Goal: Task Accomplishment & Management: Manage account settings

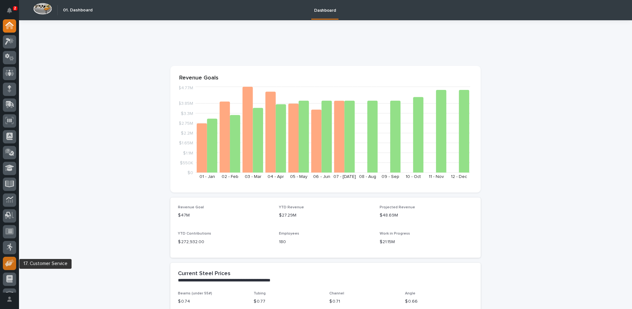
click at [6, 263] on icon at bounding box center [8, 264] width 7 height 6
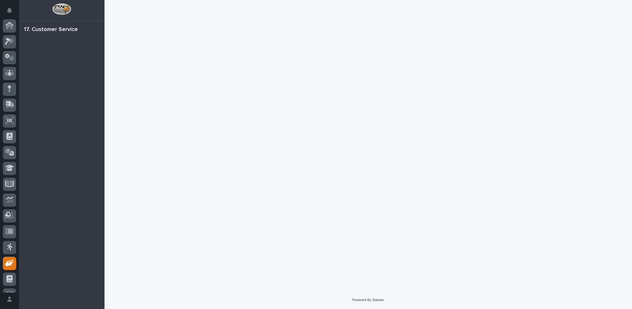
scroll to position [27, 0]
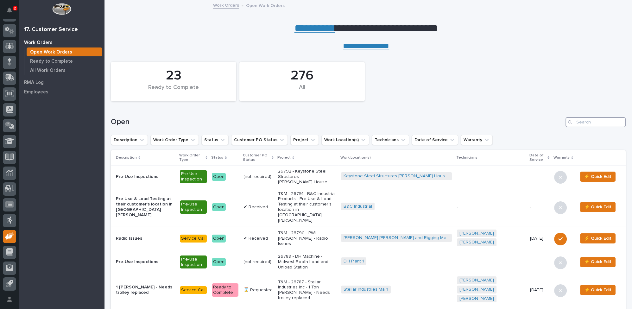
click at [584, 120] on input "Search" at bounding box center [596, 122] width 60 height 10
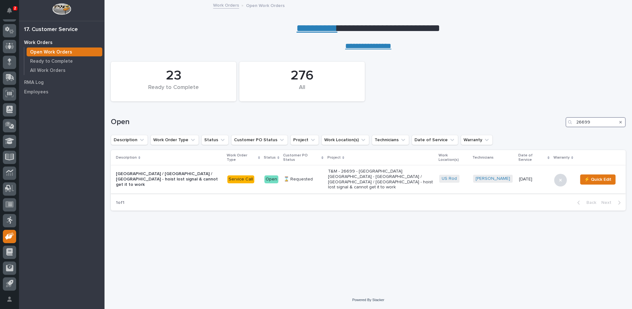
type input "26699"
click at [369, 169] on p "T&M - 26699 - US ROD - Middle Bay / East Bridge / North Hoist - hoist lost sign…" at bounding box center [381, 179] width 106 height 21
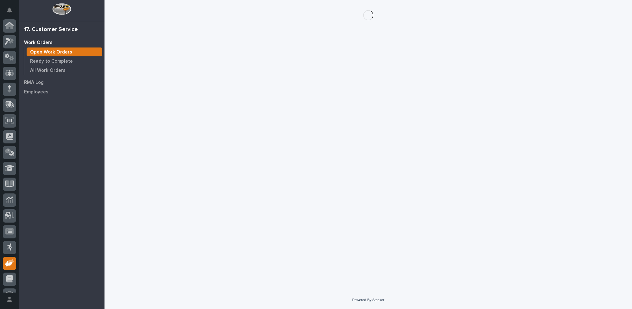
scroll to position [27, 0]
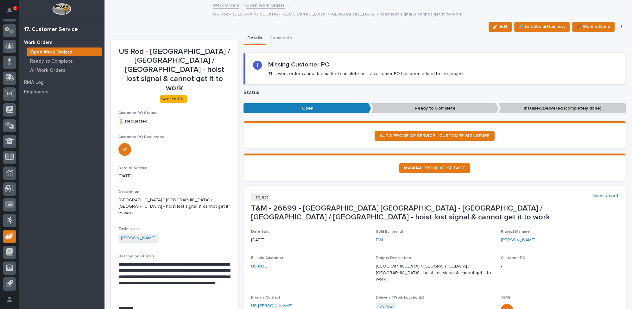
click at [258, 5] on link "Open Work Orders" at bounding box center [265, 4] width 39 height 7
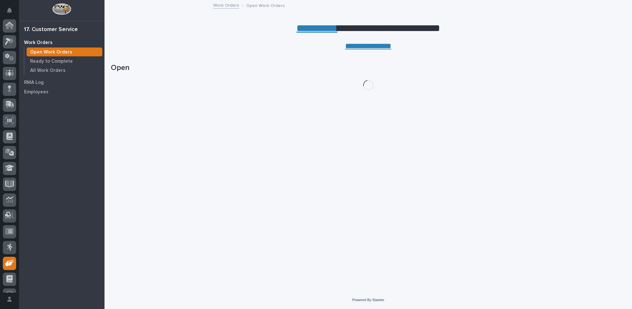
scroll to position [27, 0]
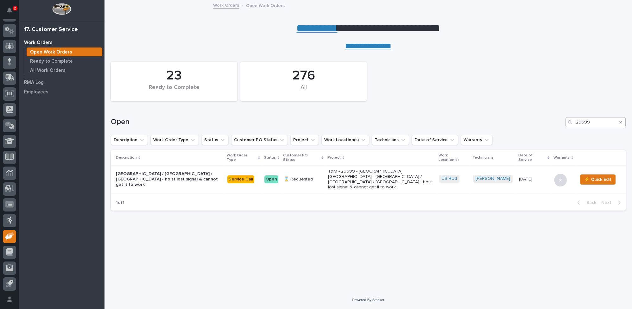
drag, startPoint x: 575, startPoint y: 121, endPoint x: 608, endPoint y: 120, distance: 32.9
click at [608, 120] on div "26699" at bounding box center [596, 122] width 60 height 10
drag, startPoint x: 576, startPoint y: 123, endPoint x: 600, endPoint y: 120, distance: 24.5
click at [601, 122] on input "26699" at bounding box center [596, 122] width 60 height 10
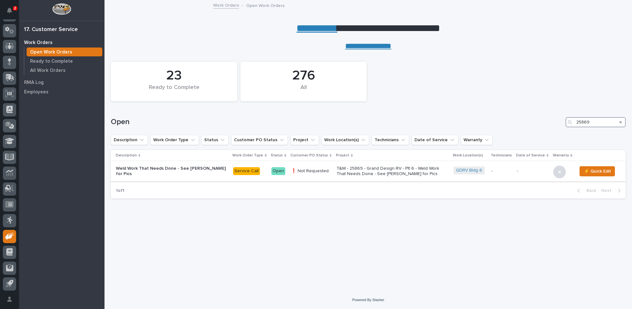
type input "25869"
click at [353, 167] on p "T&M - 25869 - Grand Design RV - Plt 6 - Weld Work That Needs Done - See Josh fo…" at bounding box center [392, 171] width 111 height 11
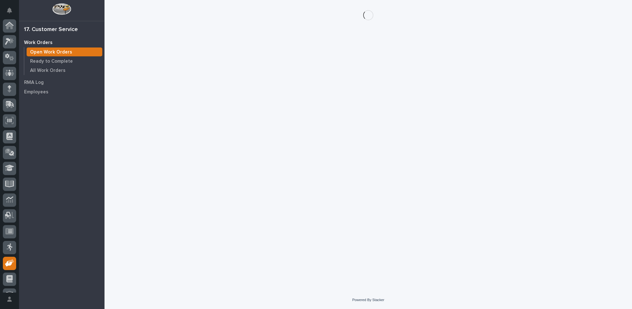
scroll to position [27, 0]
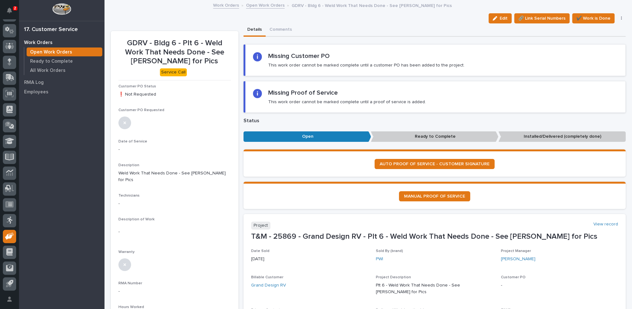
click at [249, 4] on link "Open Work Orders" at bounding box center [265, 4] width 39 height 7
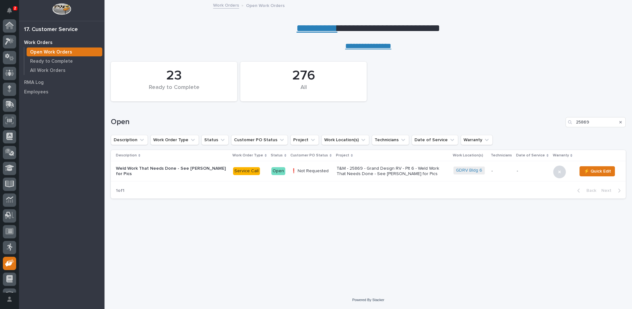
scroll to position [27, 0]
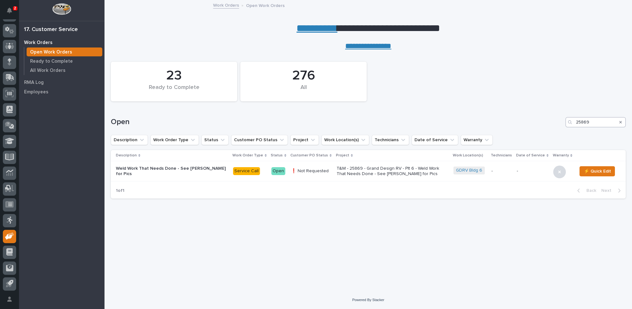
drag, startPoint x: 574, startPoint y: 120, endPoint x: 577, endPoint y: 120, distance: 3.2
click at [577, 120] on div "25869" at bounding box center [596, 122] width 60 height 10
drag, startPoint x: 575, startPoint y: 121, endPoint x: 631, endPoint y: 130, distance: 56.7
click at [631, 130] on div "Loading... Saving… Loading... Saving… 23 Ready to Complete 276 All Open 25869 D…" at bounding box center [369, 171] width 528 height 241
click at [593, 122] on input "25869" at bounding box center [596, 122] width 60 height 10
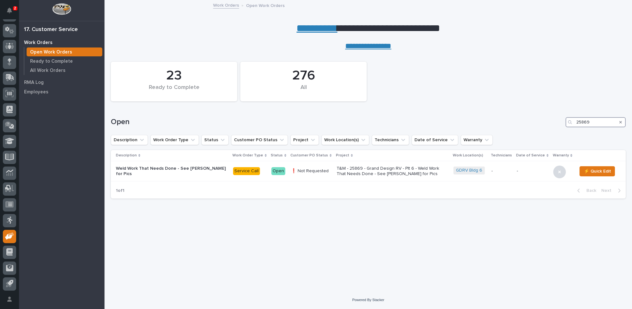
drag, startPoint x: 592, startPoint y: 121, endPoint x: 540, endPoint y: 116, distance: 52.4
click at [540, 117] on div "Open 25869" at bounding box center [368, 120] width 515 height 30
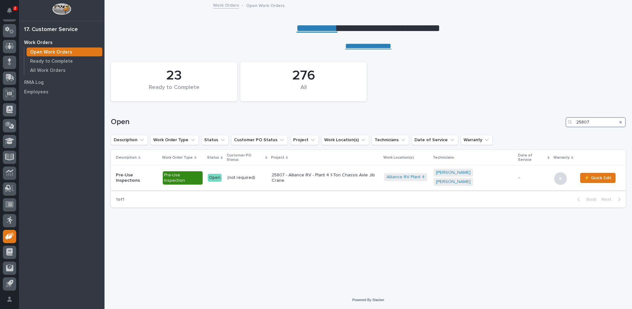
type input "25807"
click at [320, 173] on p "25807 - Alliance RV - Plant 4 1-Ton Chassis Axle Jib Crane" at bounding box center [325, 178] width 107 height 11
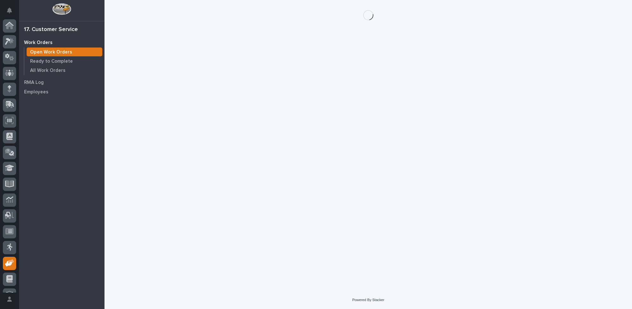
scroll to position [27, 0]
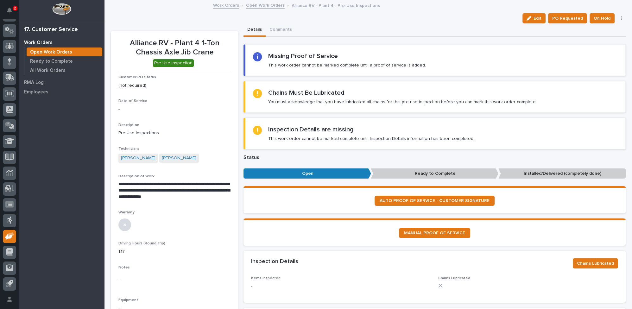
click at [258, 6] on link "Open Work Orders" at bounding box center [265, 4] width 39 height 7
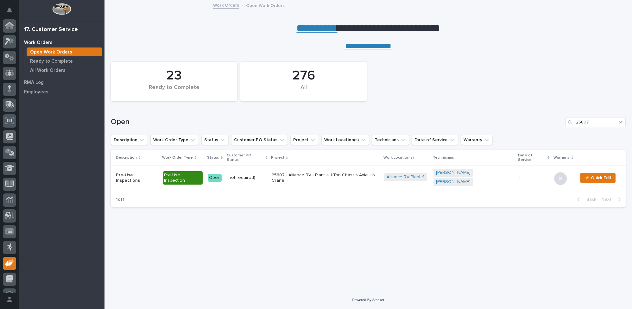
scroll to position [27, 0]
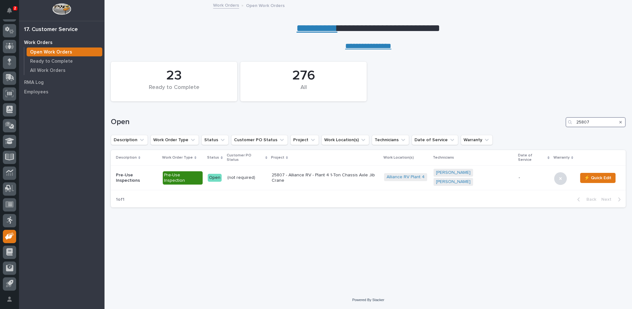
drag, startPoint x: 592, startPoint y: 122, endPoint x: 534, endPoint y: 120, distance: 58.6
click at [535, 121] on div "Open 25807" at bounding box center [368, 122] width 515 height 10
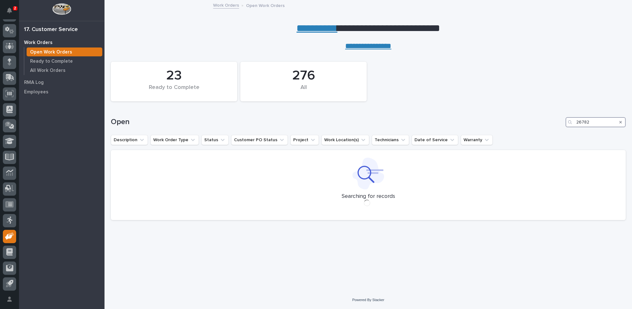
type input "26782"
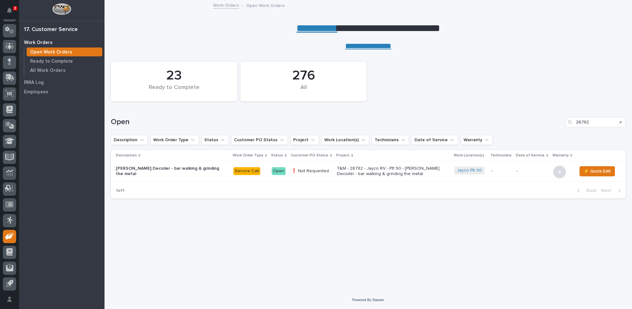
click at [337, 171] on p "T&M - 26782 - Jayco RV - Plt 90 - [PERSON_NAME] Decoiler - bar walking & grindi…" at bounding box center [392, 171] width 111 height 11
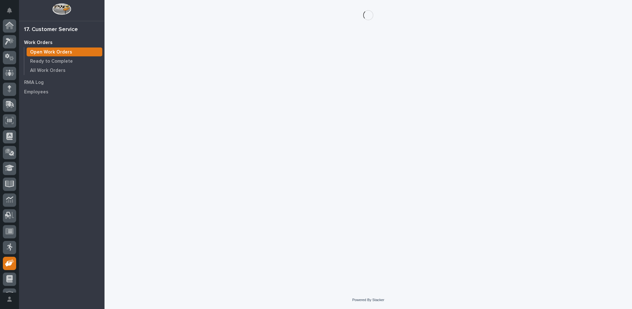
scroll to position [27, 0]
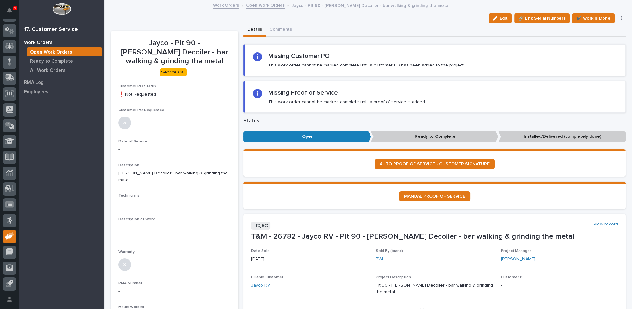
click at [254, 8] on link "Open Work Orders" at bounding box center [265, 4] width 39 height 7
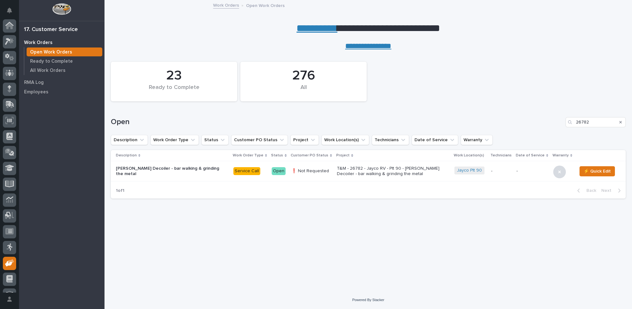
scroll to position [27, 0]
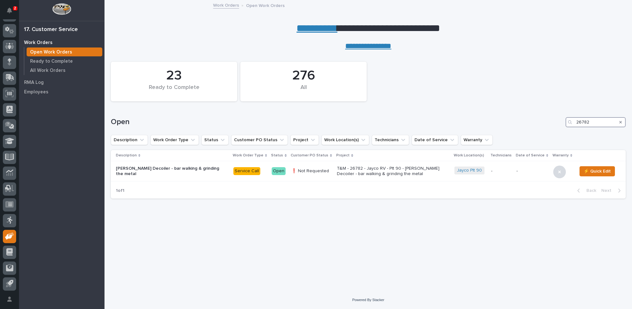
drag, startPoint x: 593, startPoint y: 122, endPoint x: 549, endPoint y: 118, distance: 43.9
click at [549, 118] on div "Open 26782" at bounding box center [368, 122] width 515 height 10
type input "26581"
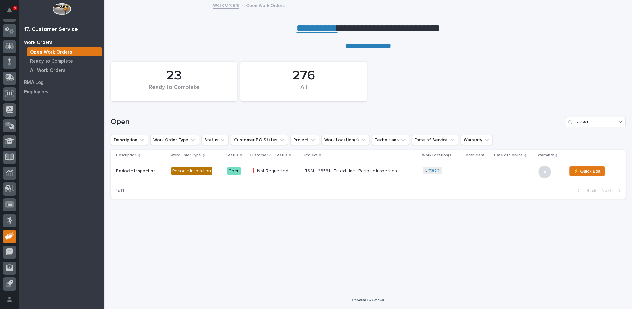
click at [349, 170] on p "T&M - 26581 - Entech Inc - Periodic Inspection" at bounding box center [360, 170] width 111 height 5
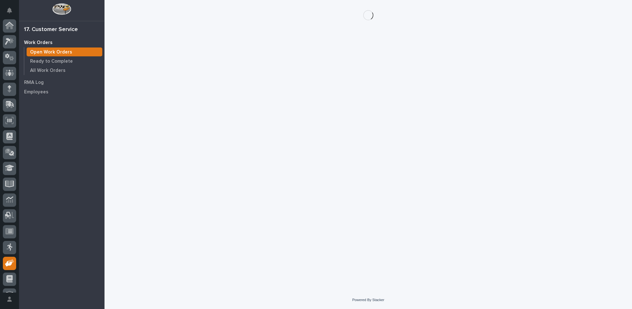
scroll to position [27, 0]
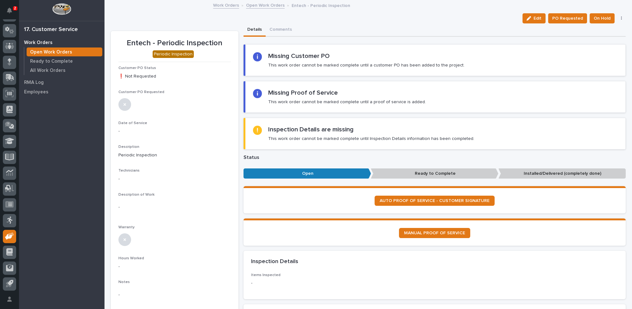
click at [252, 4] on link "Open Work Orders" at bounding box center [265, 4] width 39 height 7
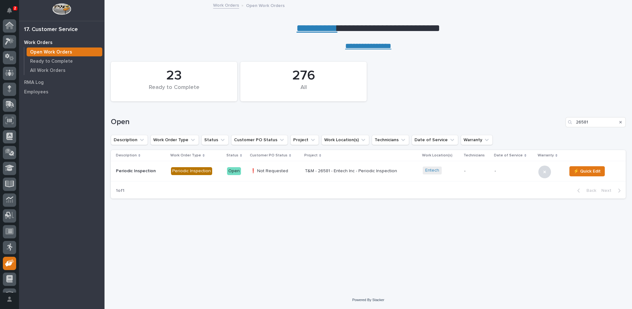
scroll to position [27, 0]
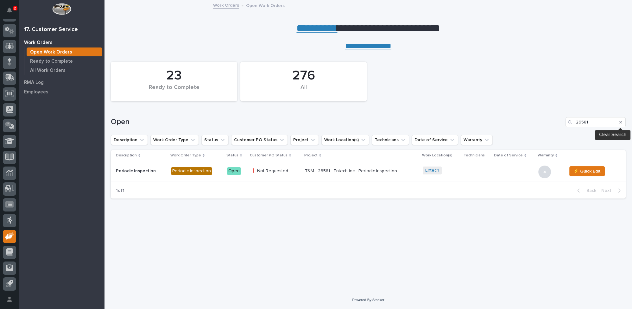
click at [620, 121] on icon "Search" at bounding box center [620, 122] width 3 height 4
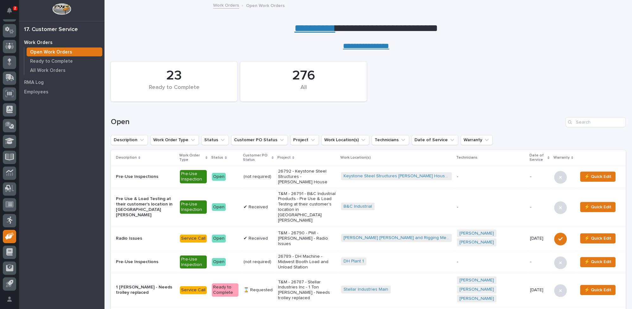
click at [307, 28] on link "**********" at bounding box center [315, 28] width 41 height 10
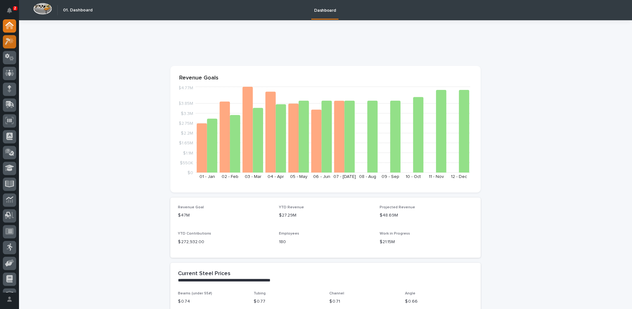
click at [10, 39] on icon at bounding box center [9, 41] width 9 height 7
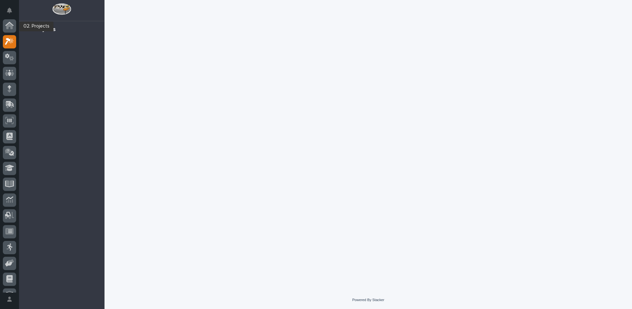
scroll to position [16, 0]
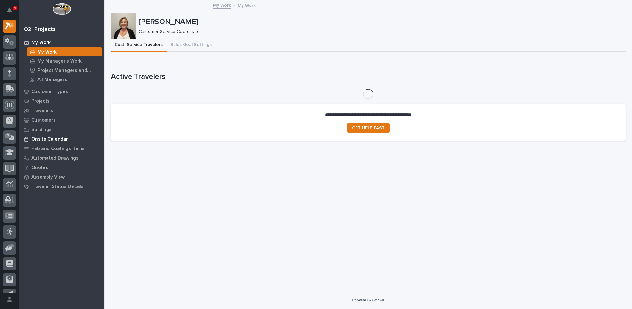
click at [46, 138] on p "Onsite Calendar" at bounding box center [49, 139] width 37 height 6
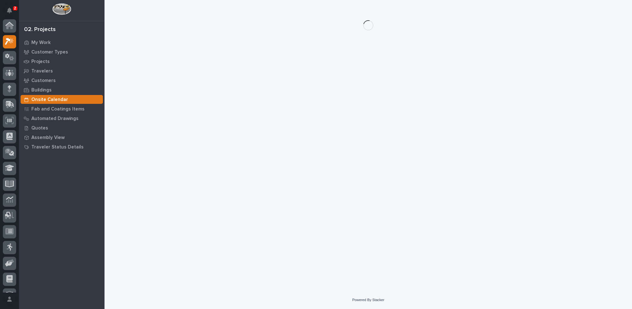
scroll to position [16, 0]
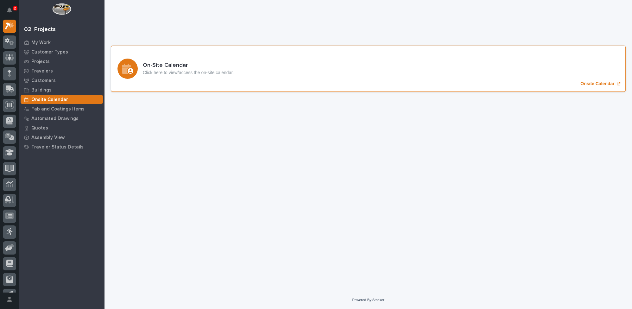
click at [597, 84] on p "Onsite Calendar" at bounding box center [597, 83] width 34 height 5
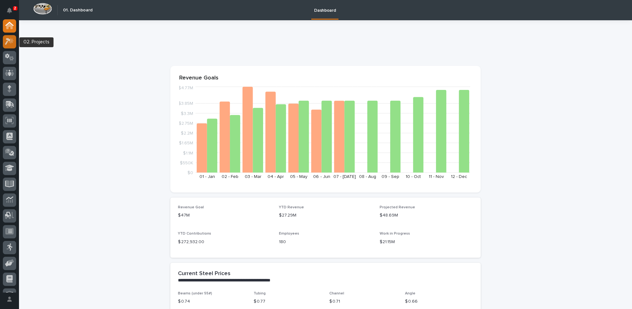
click at [10, 40] on icon at bounding box center [9, 41] width 9 height 7
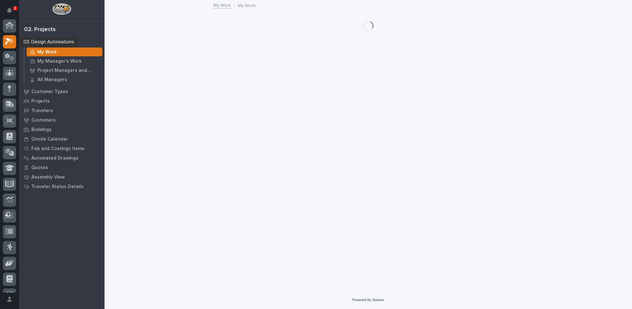
scroll to position [16, 0]
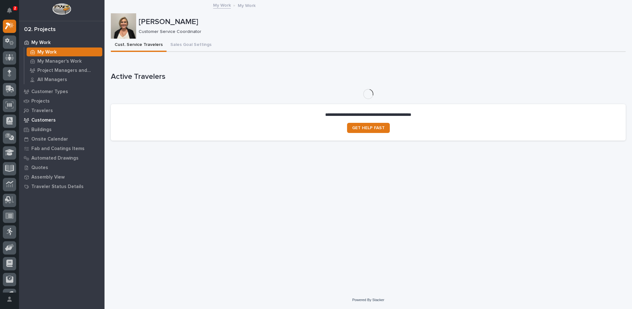
click at [49, 119] on p "Customers" at bounding box center [43, 120] width 24 height 6
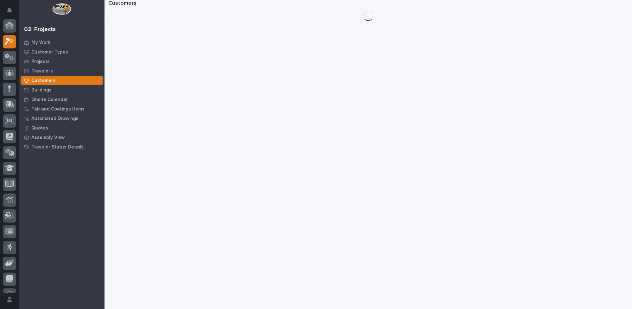
scroll to position [16, 0]
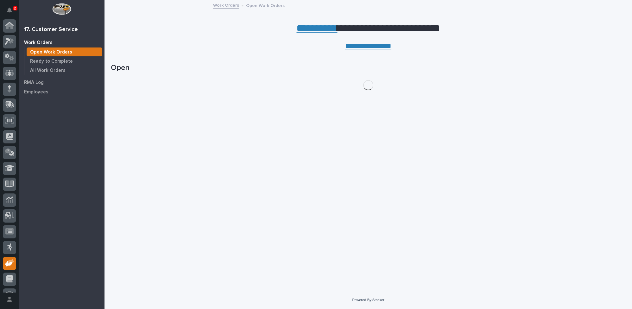
scroll to position [27, 0]
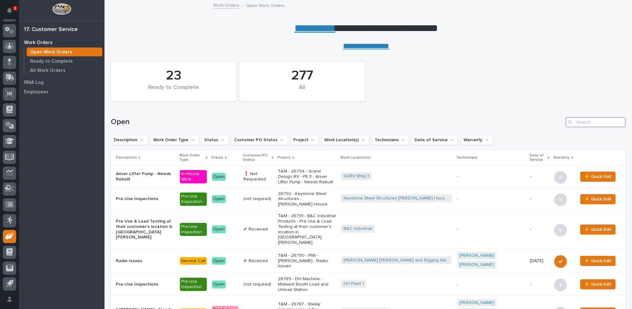
click at [582, 119] on input "Search" at bounding box center [596, 122] width 60 height 10
type input "25761"
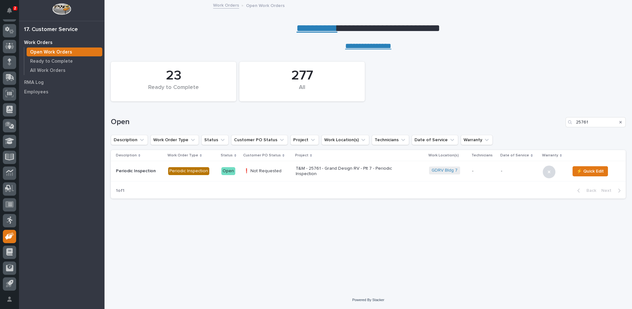
click at [323, 167] on p "T&M - 25761 - Grand Design RV - Plt 7 - Periodic Inspection" at bounding box center [351, 171] width 111 height 11
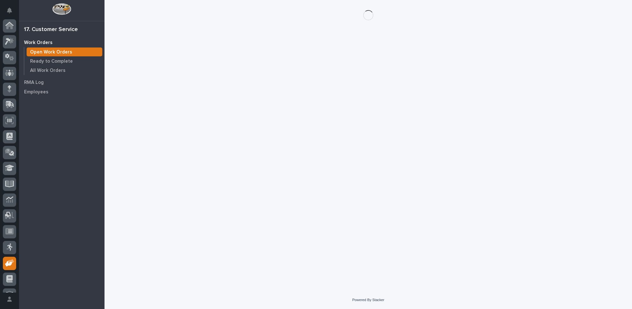
scroll to position [27, 0]
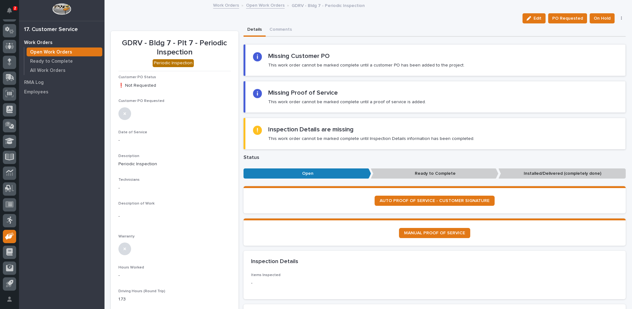
click at [251, 5] on link "Open Work Orders" at bounding box center [265, 4] width 39 height 7
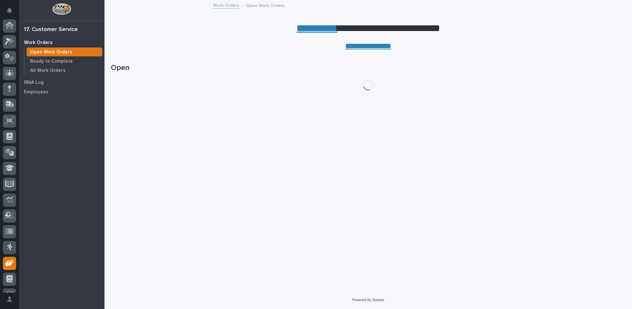
scroll to position [27, 0]
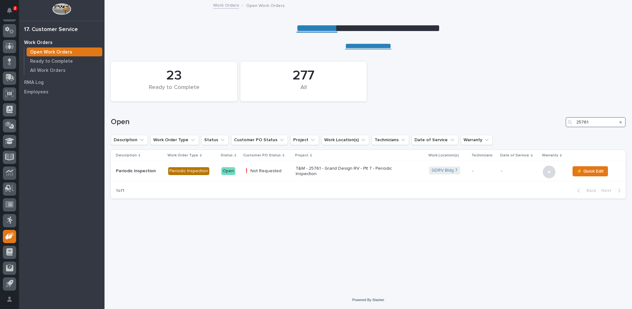
drag, startPoint x: 591, startPoint y: 121, endPoint x: 553, endPoint y: 120, distance: 38.0
click at [554, 120] on div "Open 25761" at bounding box center [368, 122] width 515 height 10
type input "26549"
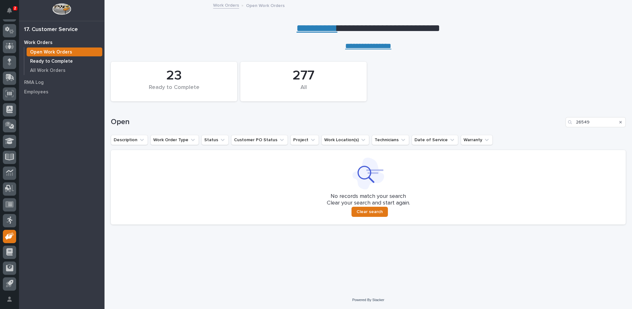
click at [47, 64] on div "Ready to Complete" at bounding box center [65, 61] width 76 height 9
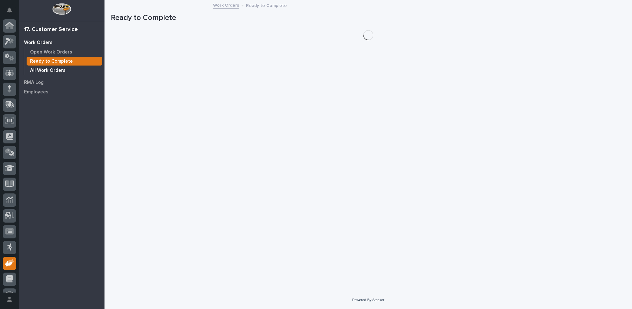
scroll to position [27, 0]
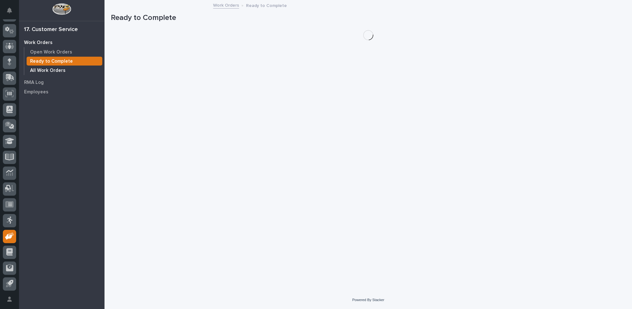
click at [48, 70] on p "All Work Orders" at bounding box center [47, 71] width 35 height 6
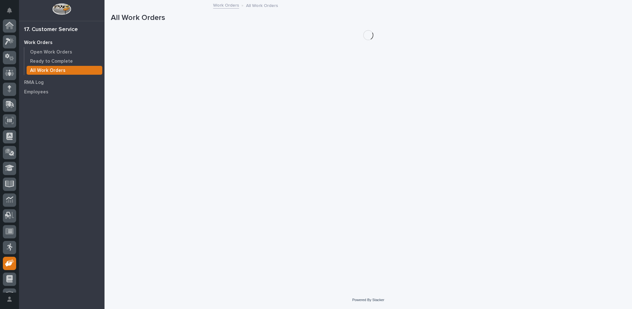
scroll to position [27, 0]
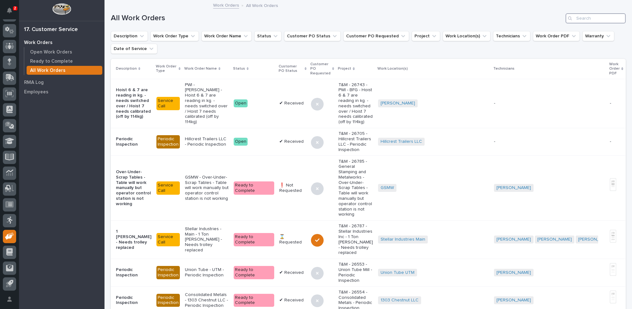
click at [582, 19] on input "Search" at bounding box center [596, 18] width 60 height 10
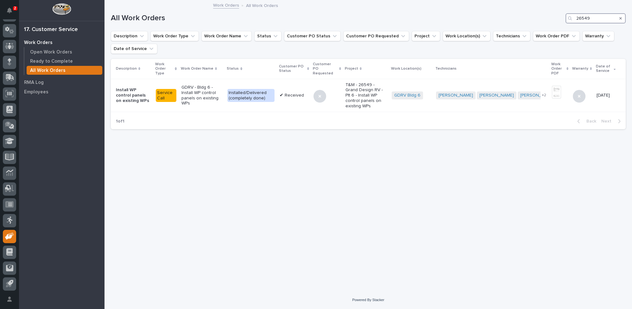
type input "26549"
click at [212, 92] on p "GDRV - Bldg 6 - Install WP control panels on existing WPs" at bounding box center [201, 95] width 41 height 21
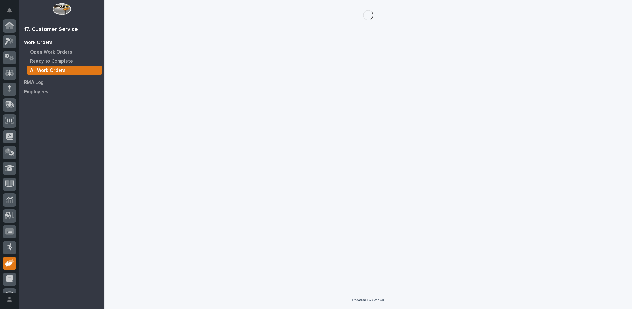
scroll to position [27, 0]
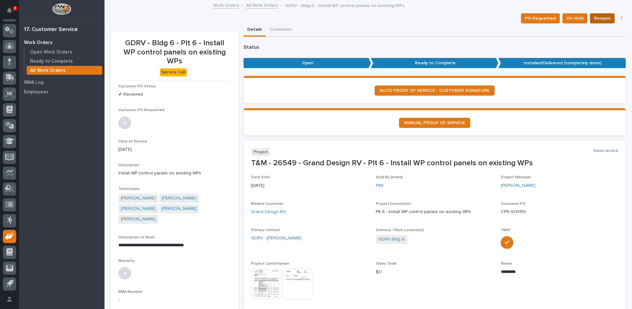
click at [601, 18] on span "Reopen" at bounding box center [602, 19] width 16 height 8
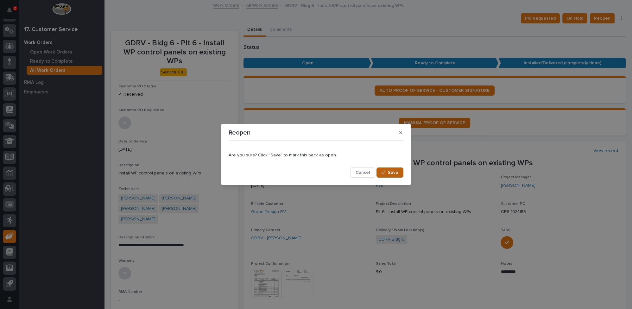
click at [384, 173] on icon "button" at bounding box center [384, 172] width 4 height 4
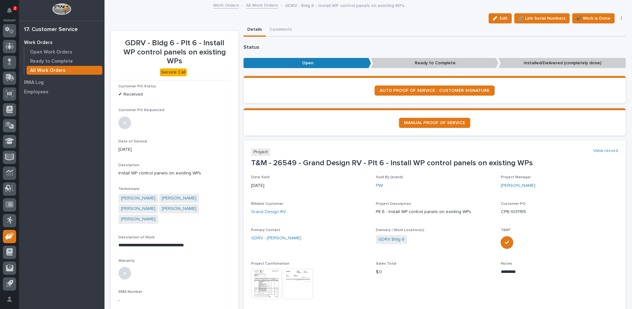
click at [256, 6] on link "All Work Orders" at bounding box center [262, 4] width 32 height 7
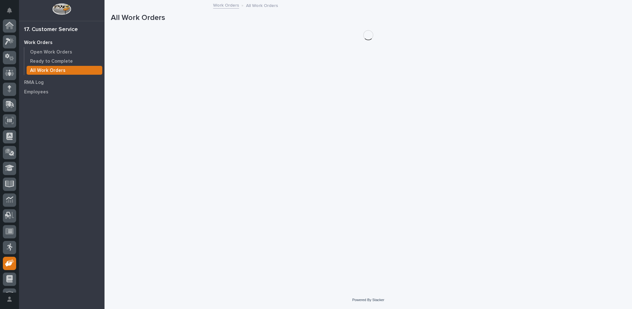
scroll to position [27, 0]
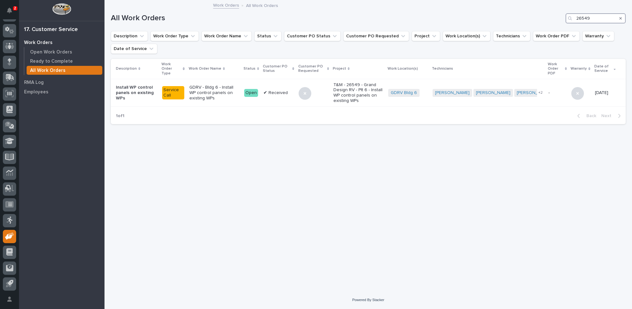
drag, startPoint x: 592, startPoint y: 18, endPoint x: 524, endPoint y: 17, distance: 67.8
click at [526, 18] on div "All Work Orders 26549" at bounding box center [368, 18] width 515 height 10
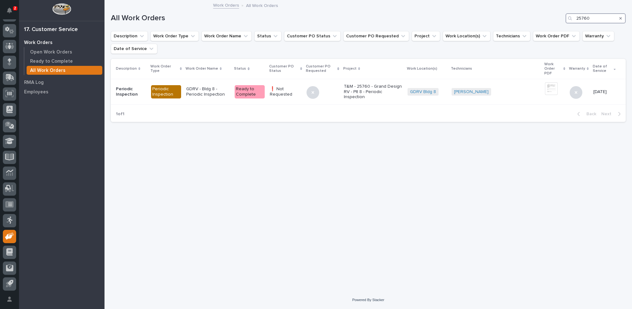
type input "25760"
click at [348, 93] on p "T&M - 25760 - Grand Design RV - Plt 8 - Periodic Inspection" at bounding box center [373, 92] width 59 height 16
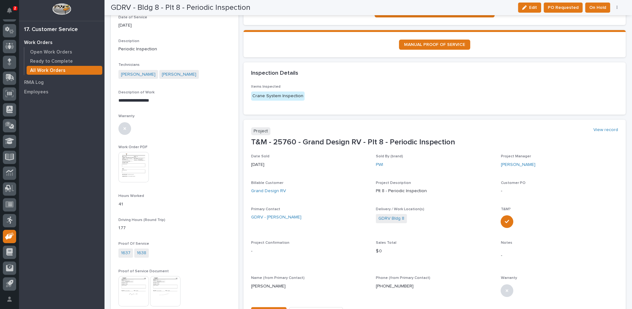
scroll to position [173, 0]
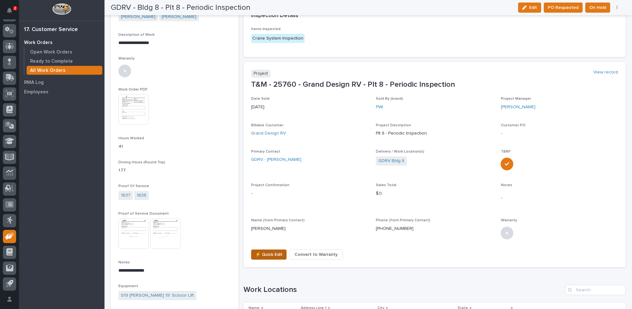
click at [268, 255] on span "⚡ Quick Edit" at bounding box center [268, 255] width 27 height 8
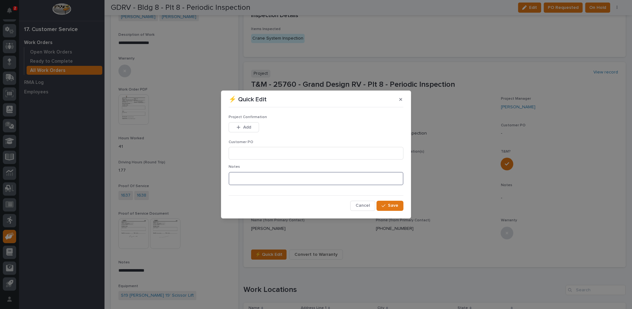
click at [260, 182] on textarea at bounding box center [316, 178] width 175 height 13
type textarea "*********"
click at [393, 208] on span "Save" at bounding box center [393, 206] width 10 height 6
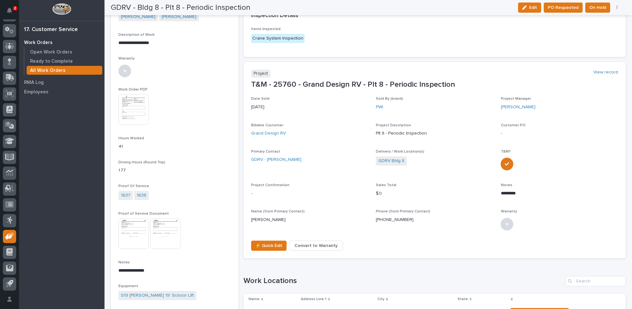
scroll to position [168, 0]
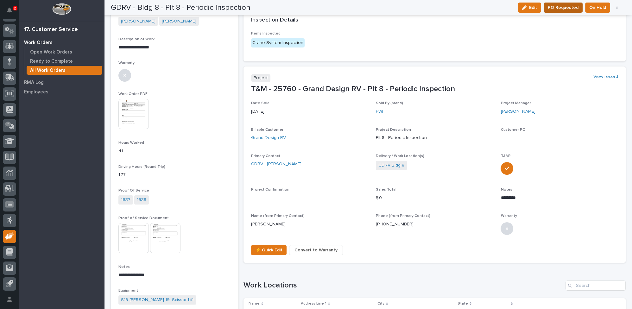
click at [562, 5] on span "PO Requested" at bounding box center [563, 8] width 31 height 8
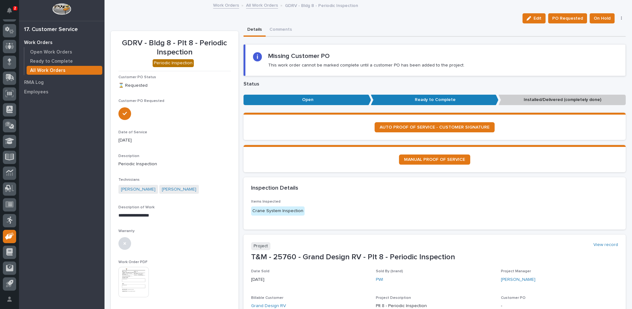
click at [255, 4] on link "All Work Orders" at bounding box center [262, 4] width 32 height 7
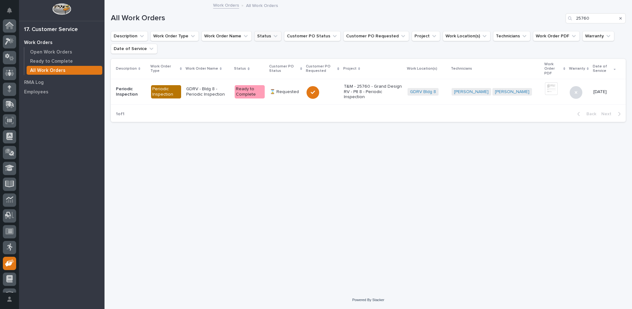
scroll to position [27, 0]
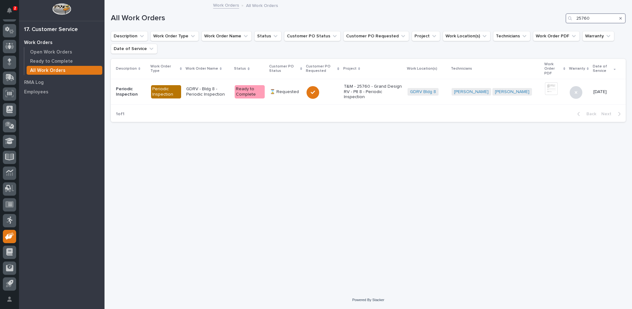
drag, startPoint x: 594, startPoint y: 17, endPoint x: 555, endPoint y: 19, distance: 39.6
click at [555, 19] on div "All Work Orders 25760" at bounding box center [368, 18] width 515 height 10
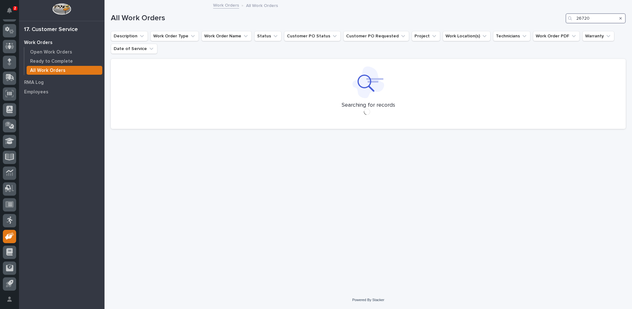
type input "26720"
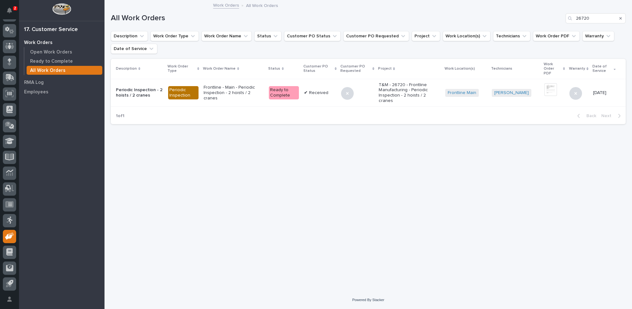
click at [248, 90] on p "Frontline - Main - Periodic Inspection - 2 hoists / 2 cranes" at bounding box center [234, 93] width 60 height 16
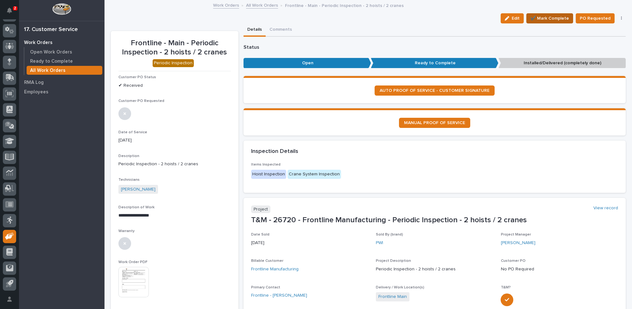
click at [549, 20] on span "✔️ Mark Complete" at bounding box center [549, 19] width 39 height 8
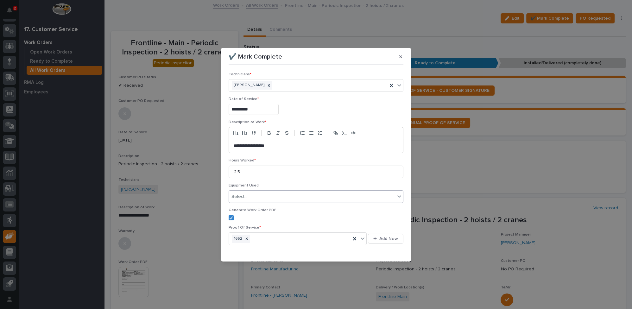
scroll to position [15, 0]
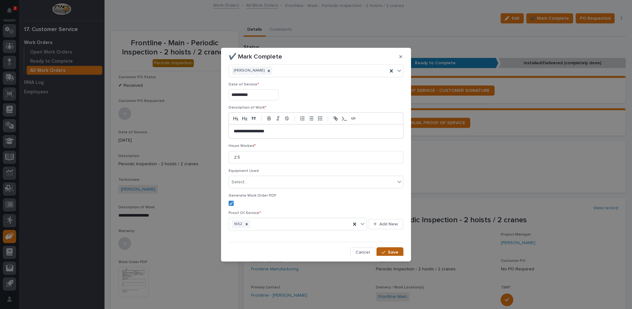
click at [383, 250] on div "button" at bounding box center [385, 252] width 6 height 4
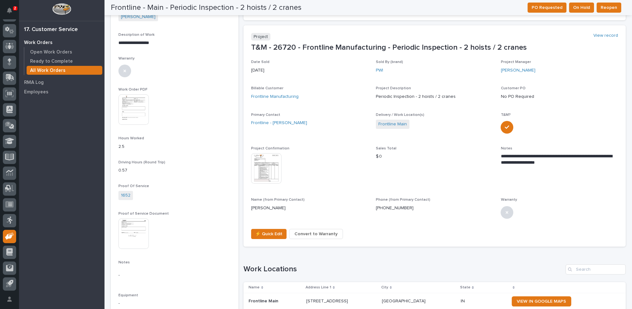
scroll to position [0, 0]
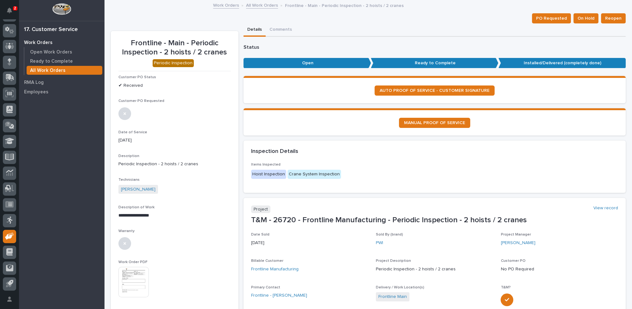
click at [258, 6] on link "All Work Orders" at bounding box center [262, 4] width 32 height 7
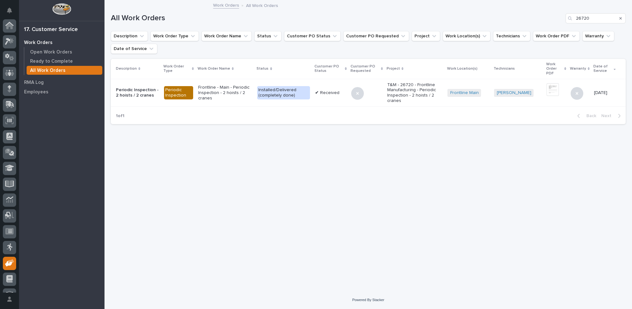
scroll to position [27, 0]
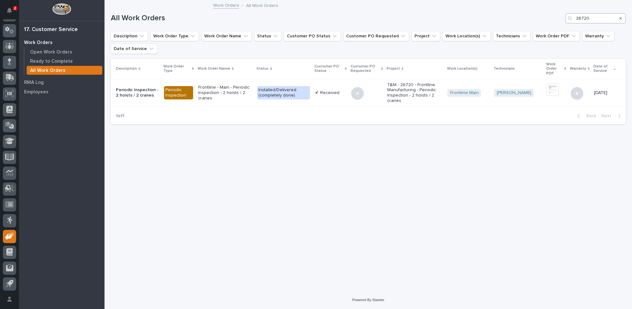
drag, startPoint x: 619, startPoint y: 18, endPoint x: 596, endPoint y: 22, distance: 23.5
click at [619, 18] on icon "Search" at bounding box center [620, 18] width 3 height 4
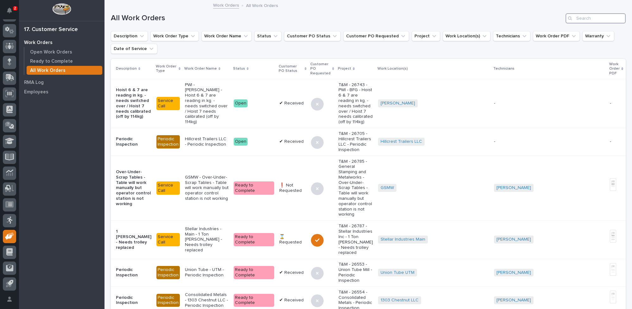
click at [583, 16] on input "Search" at bounding box center [596, 18] width 60 height 10
type input "26549"
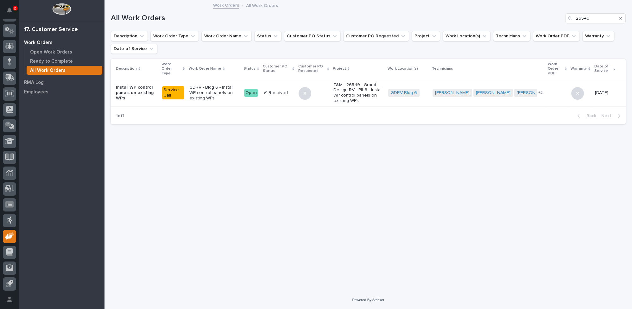
click at [197, 91] on p "GDRV - Bldg 6 - Install WP control panels on existing WPs" at bounding box center [214, 93] width 50 height 16
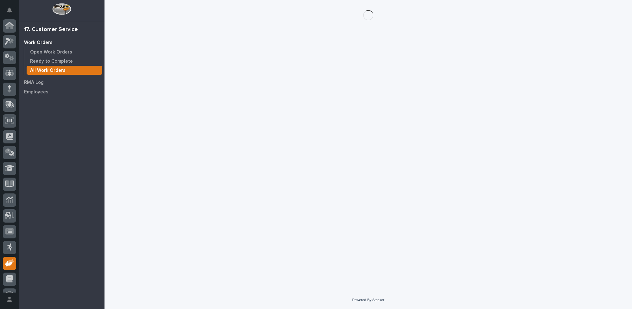
scroll to position [27, 0]
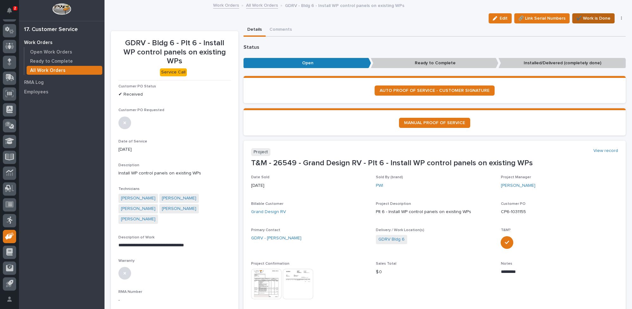
click at [598, 18] on span "✔️ Work is Done" at bounding box center [593, 19] width 34 height 8
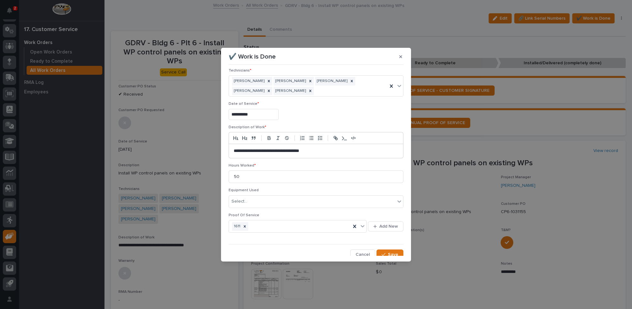
scroll to position [6, 0]
click at [388, 251] on span "Save" at bounding box center [393, 252] width 10 height 6
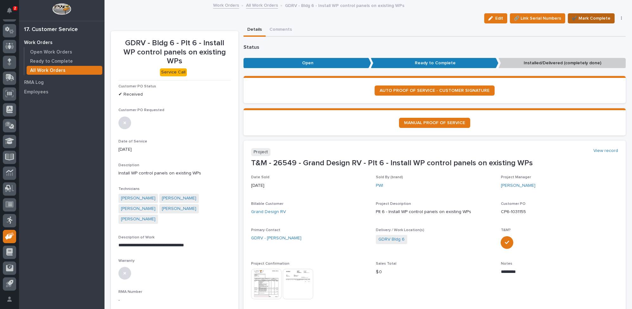
click at [586, 17] on span "✔️ Mark Complete" at bounding box center [591, 19] width 39 height 8
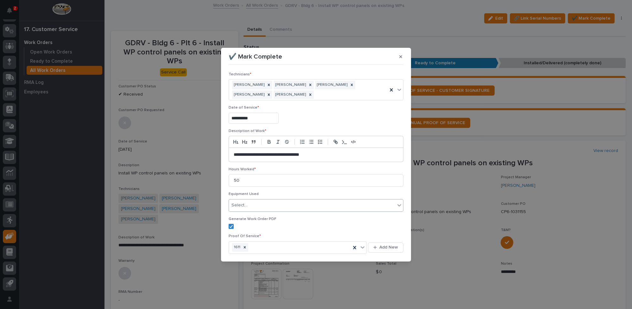
scroll to position [23, 0]
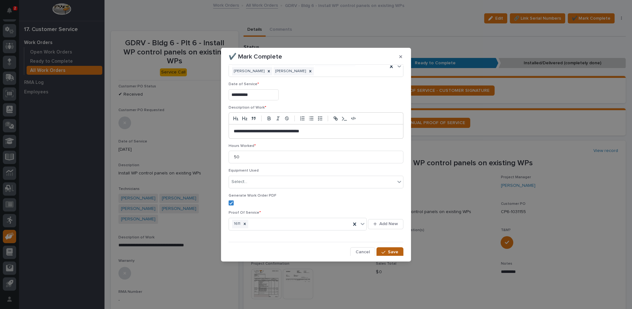
click at [388, 250] on span "Save" at bounding box center [393, 252] width 10 height 6
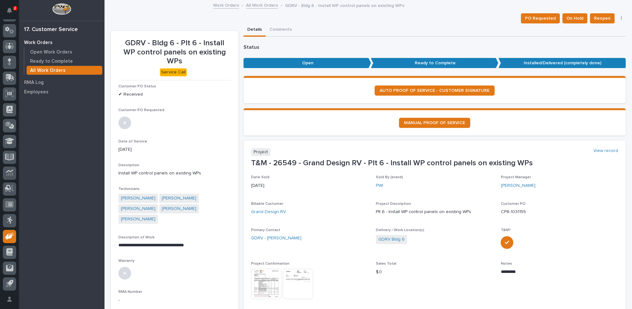
click at [252, 4] on link "All Work Orders" at bounding box center [262, 4] width 32 height 7
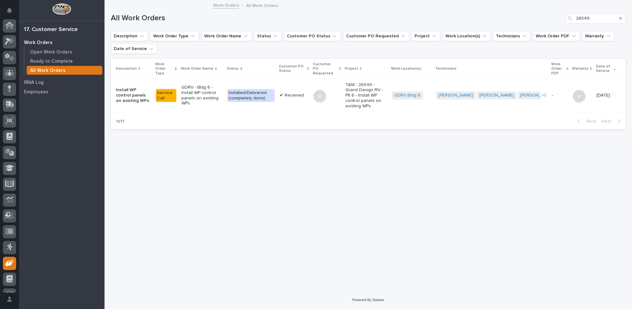
scroll to position [27, 0]
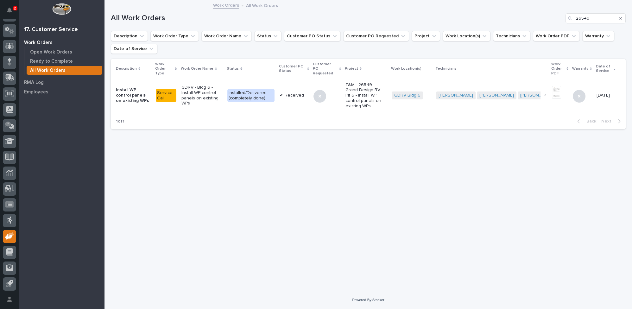
click at [621, 18] on icon "Search" at bounding box center [620, 18] width 3 height 4
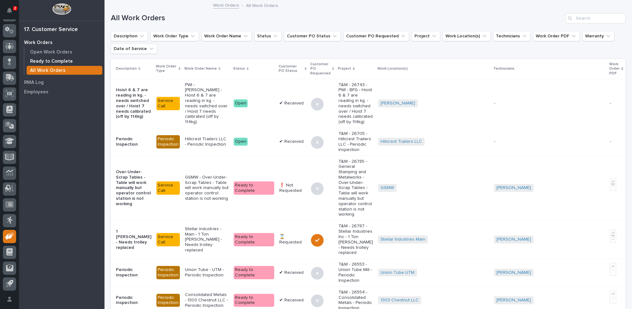
click at [43, 60] on p "Ready to Complete" at bounding box center [51, 62] width 43 height 6
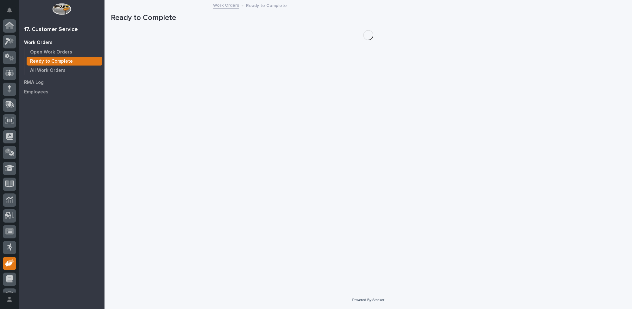
scroll to position [27, 0]
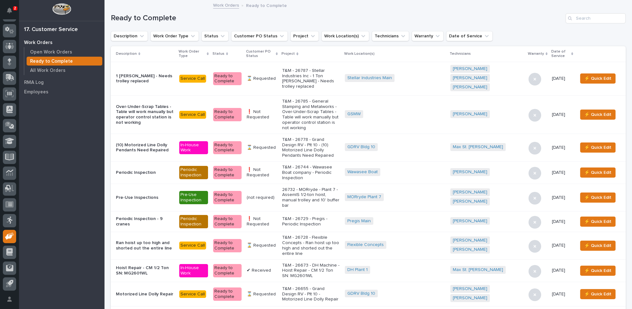
click at [278, 54] on icon at bounding box center [277, 53] width 2 height 3
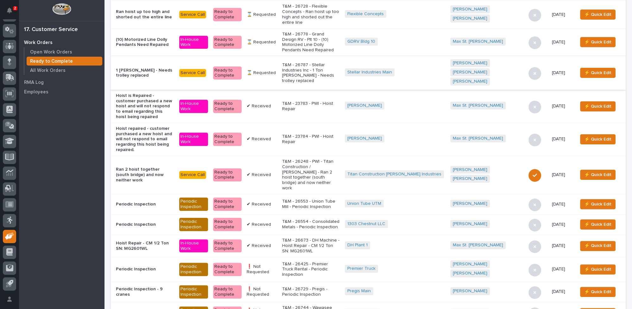
scroll to position [288, 0]
